Goal: Check status

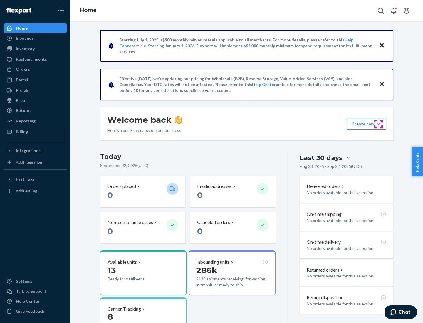
click at [379, 124] on button "Create new Create new inbound Create new order Create new product" at bounding box center [367, 124] width 40 height 12
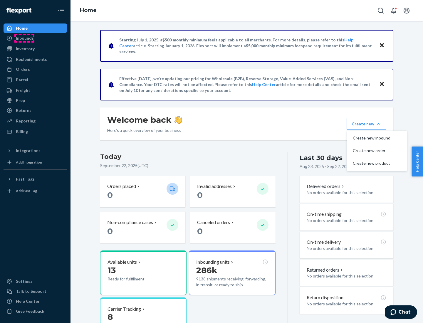
click at [24, 38] on div "Inbounds" at bounding box center [25, 38] width 18 height 6
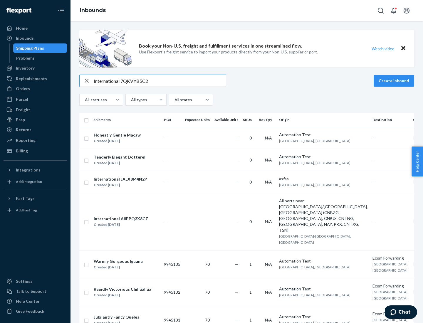
type input "International 7QKVYB5C29"
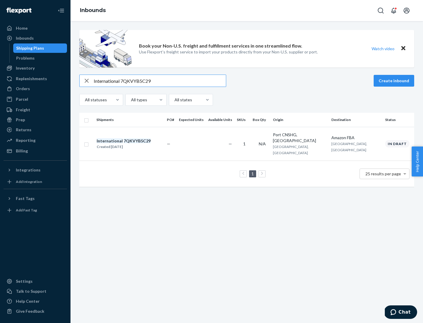
click at [134, 144] on div "Created [DATE]" at bounding box center [124, 147] width 54 height 6
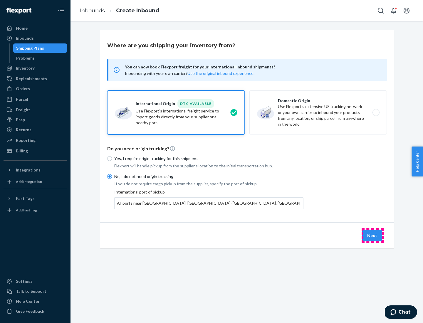
click at [373, 235] on button "Next" at bounding box center [372, 236] width 20 height 12
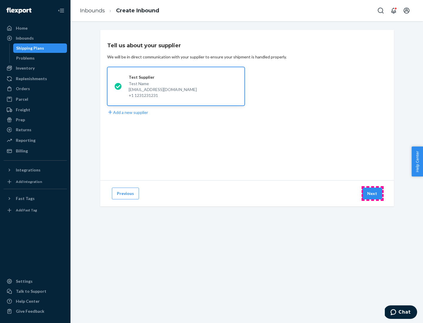
click at [373, 194] on button "Next" at bounding box center [372, 194] width 20 height 12
